Goal: Ask a question

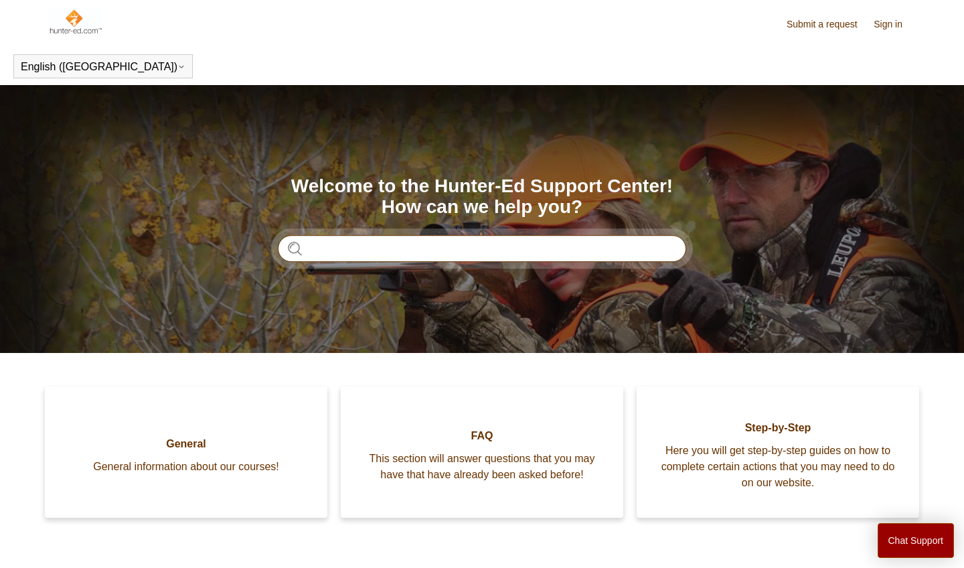
click at [382, 252] on input "Search" at bounding box center [482, 248] width 409 height 27
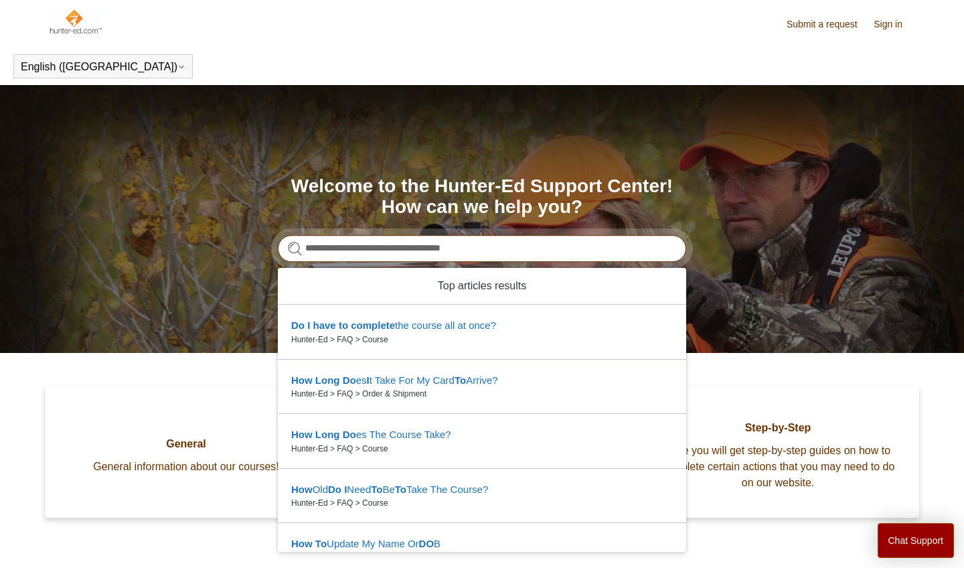
type input "**********"
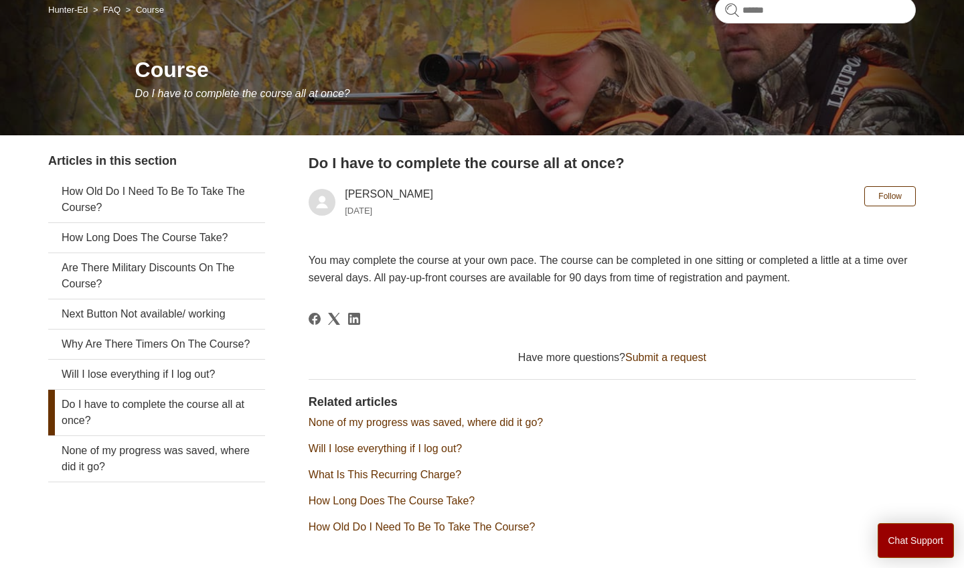
scroll to position [125, 0]
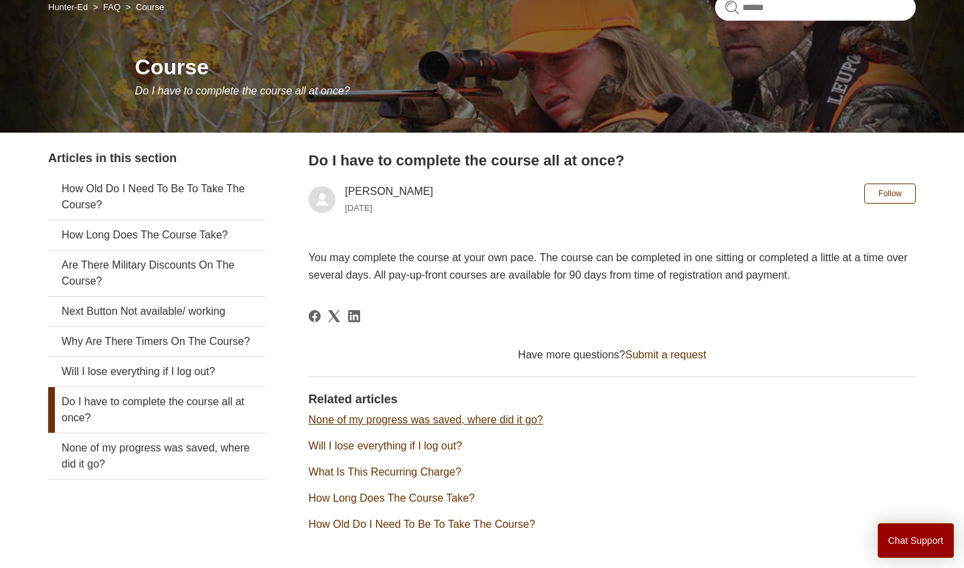
click at [514, 423] on link "None of my progress was saved, where did it go?" at bounding box center [426, 419] width 234 height 11
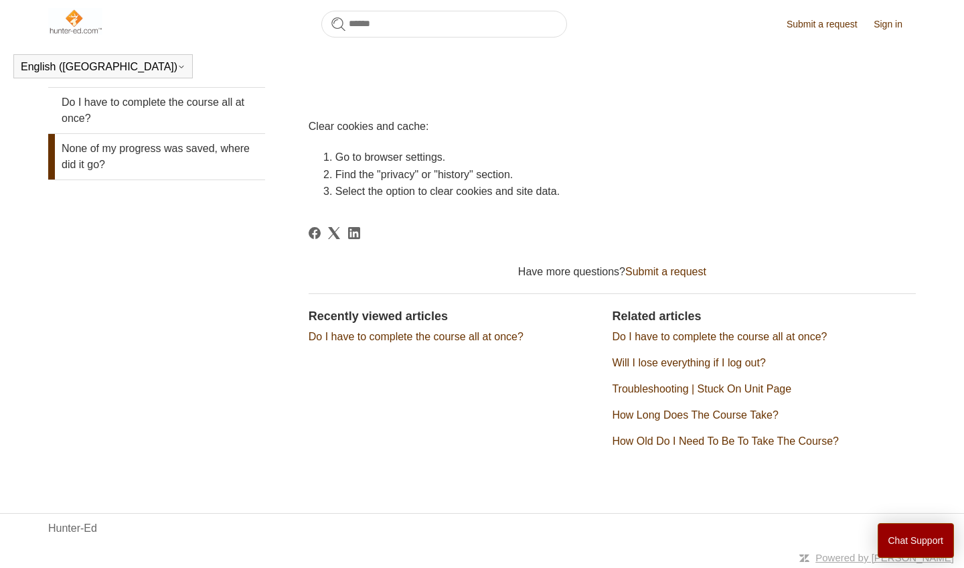
scroll to position [386, 0]
click at [691, 366] on link "Will I lose everything if I log out?" at bounding box center [688, 363] width 153 height 11
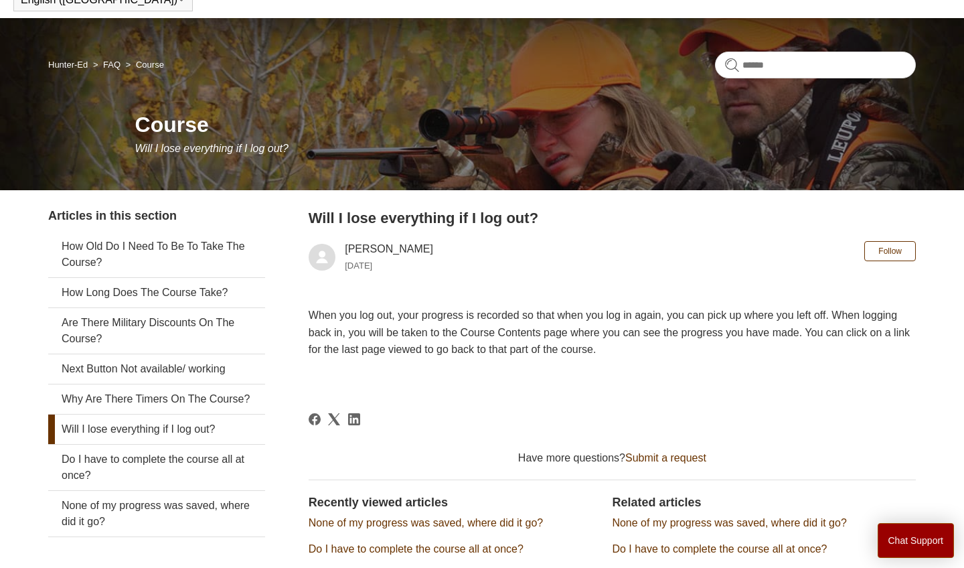
scroll to position [69, 0]
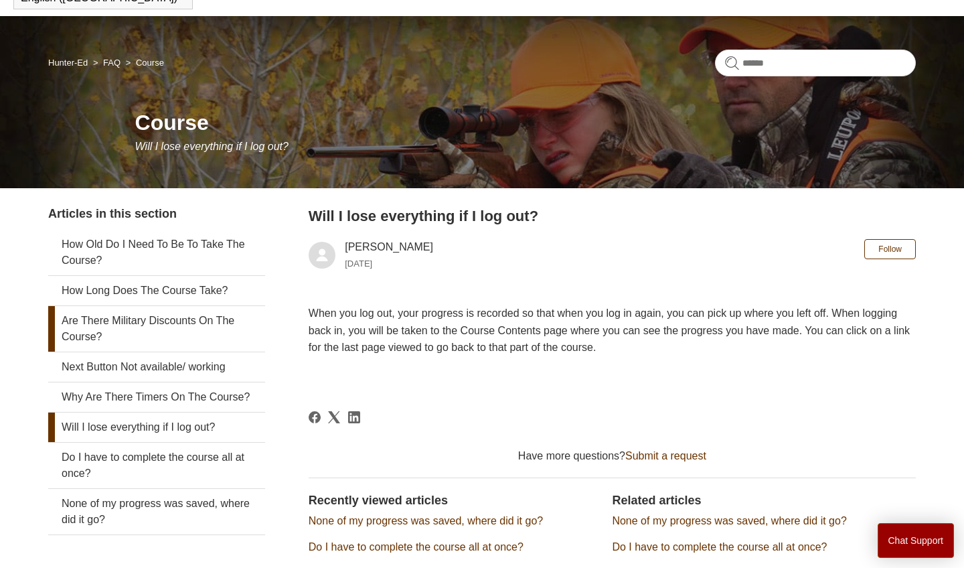
click at [210, 320] on link "Are There Military Discounts On The Course?" at bounding box center [156, 329] width 217 height 46
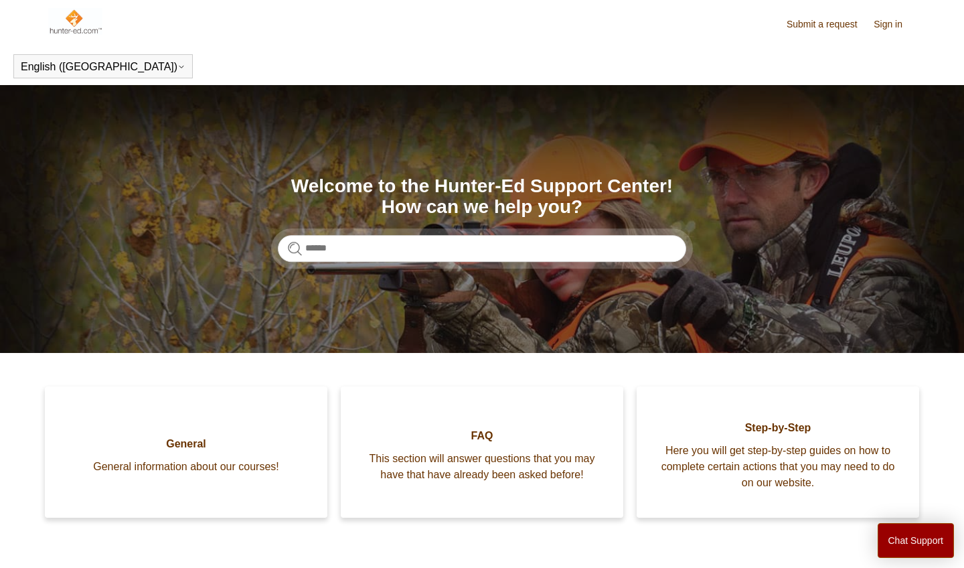
click at [76, 18] on img at bounding box center [75, 21] width 54 height 27
click at [894, 22] on link "Sign in" at bounding box center [895, 24] width 42 height 14
